Goal: Task Accomplishment & Management: Manage account settings

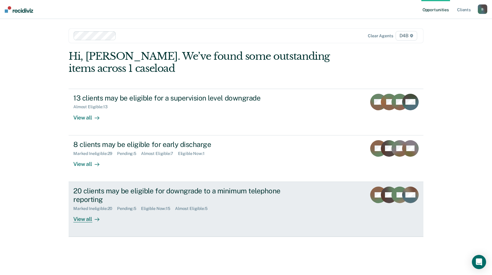
click at [79, 224] on link "20 clients may be eligible for downgrade to a minimum telephone reporting Marke…" at bounding box center [246, 209] width 355 height 55
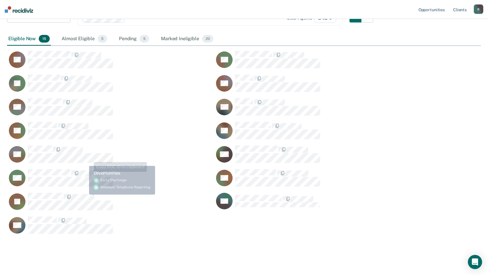
scroll to position [76, 0]
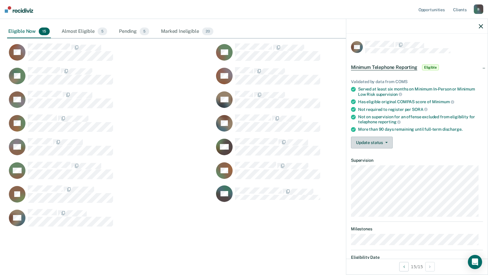
click at [384, 146] on button "Update status" at bounding box center [372, 143] width 42 height 12
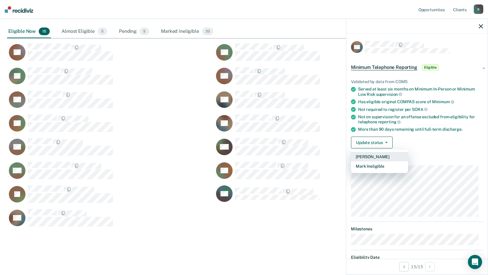
click at [381, 158] on button "[PERSON_NAME]" at bounding box center [379, 156] width 57 height 9
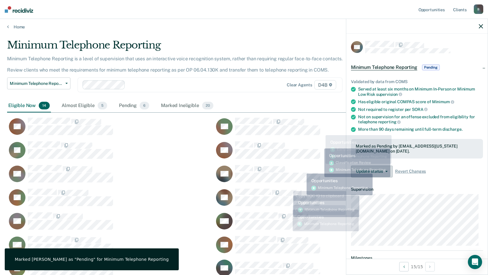
scroll to position [0, 0]
